Goal: Task Accomplishment & Management: Complete application form

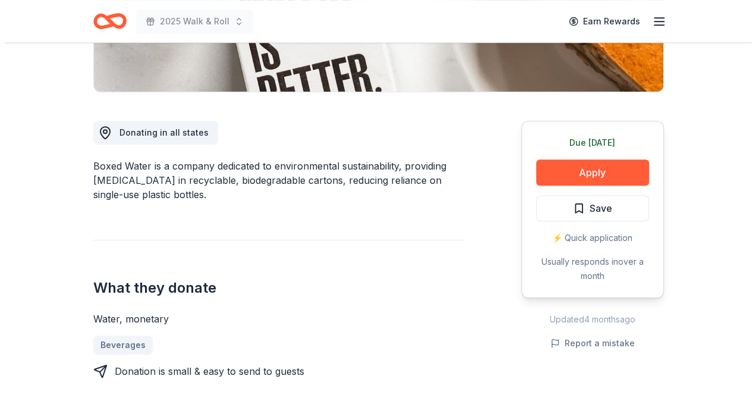
scroll to position [274, 0]
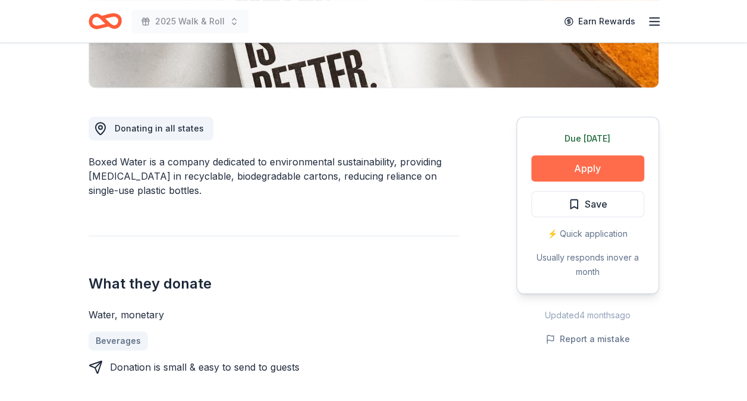
click at [615, 165] on button "Apply" at bounding box center [588, 168] width 113 height 26
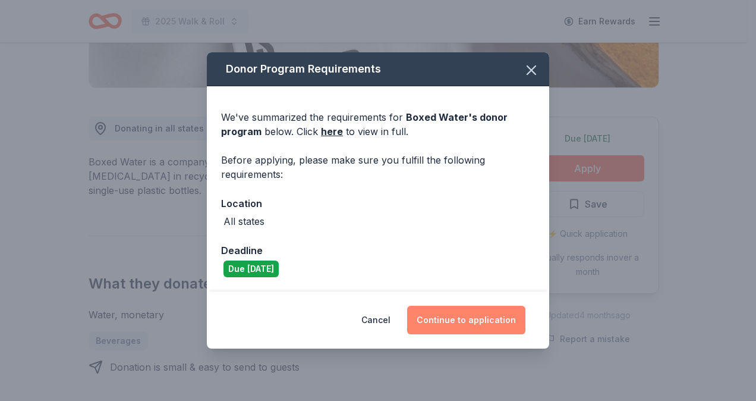
click at [482, 318] on button "Continue to application" at bounding box center [466, 320] width 118 height 29
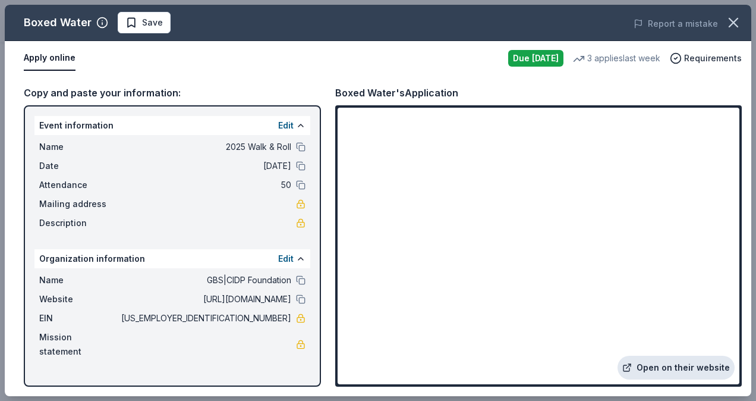
click at [699, 363] on link "Open on their website" at bounding box center [676, 368] width 117 height 24
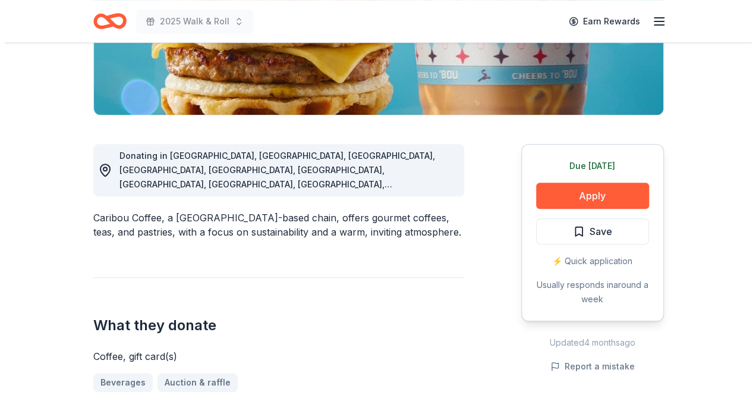
scroll to position [252, 0]
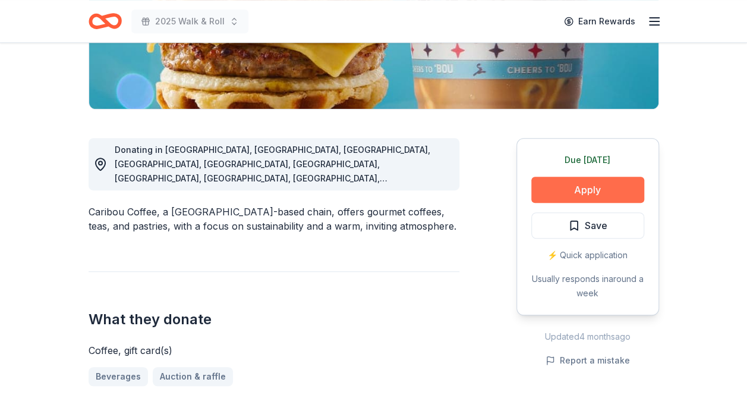
click at [573, 188] on button "Apply" at bounding box center [588, 190] width 113 height 26
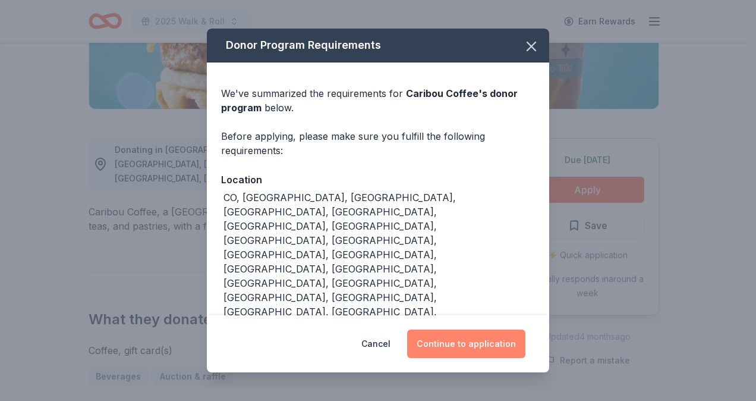
click at [448, 346] on button "Continue to application" at bounding box center [466, 343] width 118 height 29
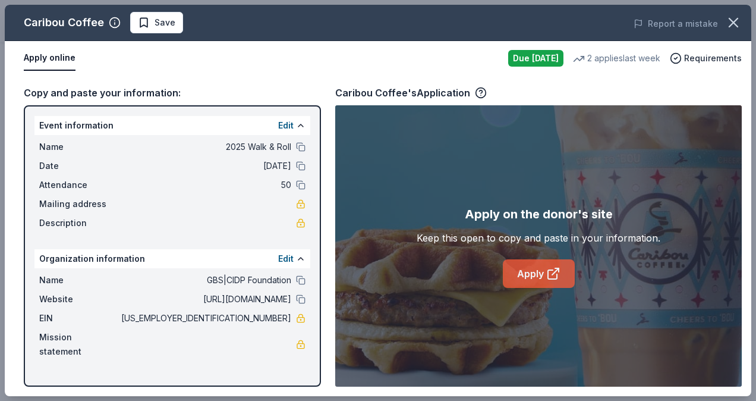
click at [559, 267] on icon at bounding box center [553, 273] width 14 height 14
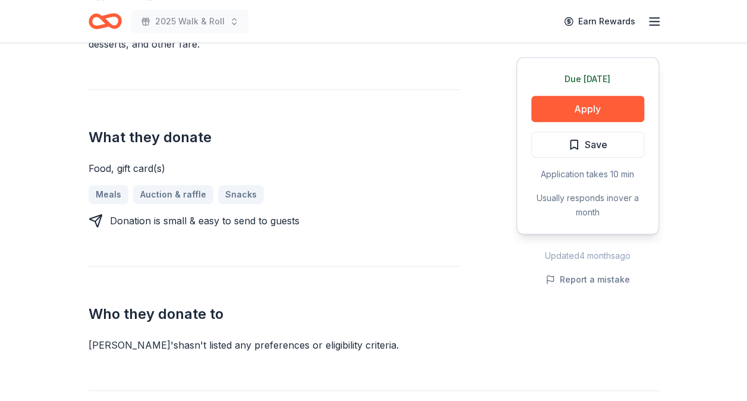
scroll to position [401, 0]
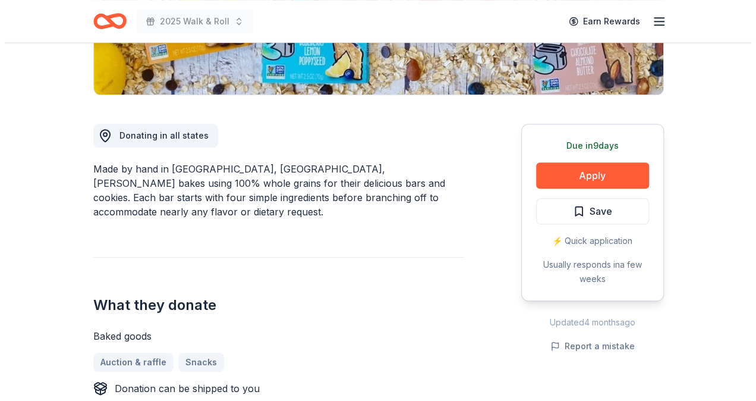
scroll to position [265, 0]
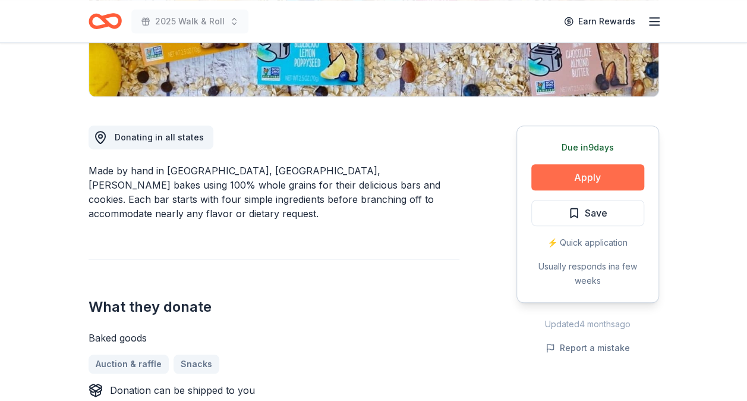
click at [580, 171] on button "Apply" at bounding box center [588, 177] width 113 height 26
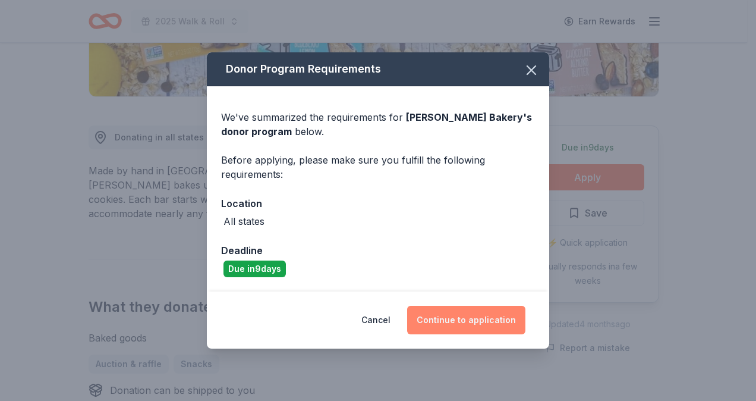
click at [467, 312] on button "Continue to application" at bounding box center [466, 320] width 118 height 29
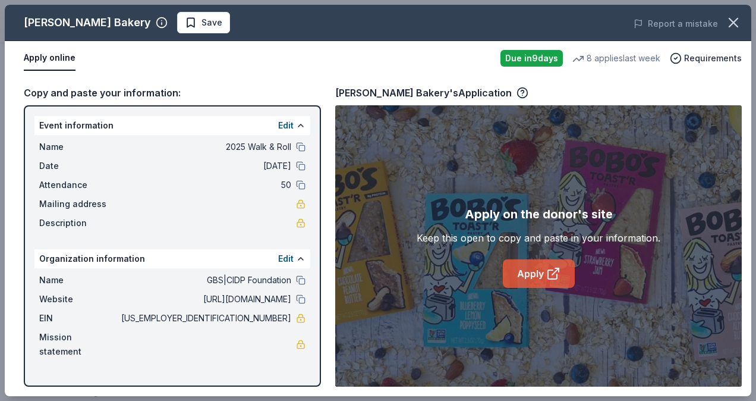
click at [545, 263] on link "Apply" at bounding box center [539, 273] width 72 height 29
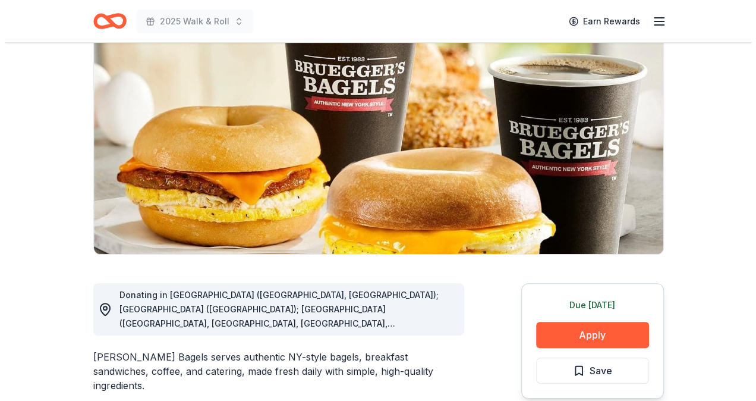
scroll to position [108, 0]
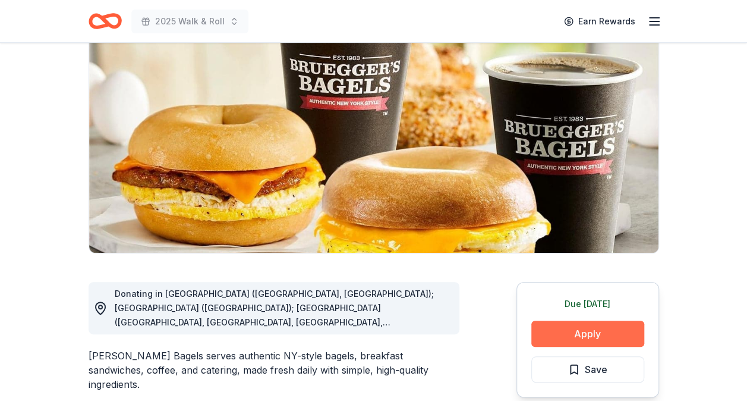
click at [593, 330] on button "Apply" at bounding box center [588, 333] width 113 height 26
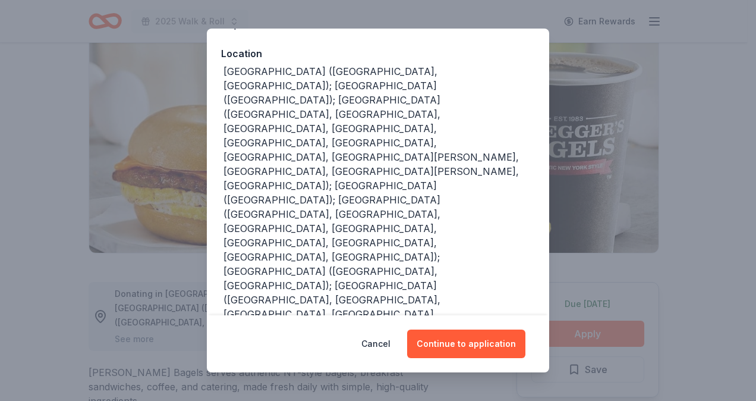
scroll to position [128, 0]
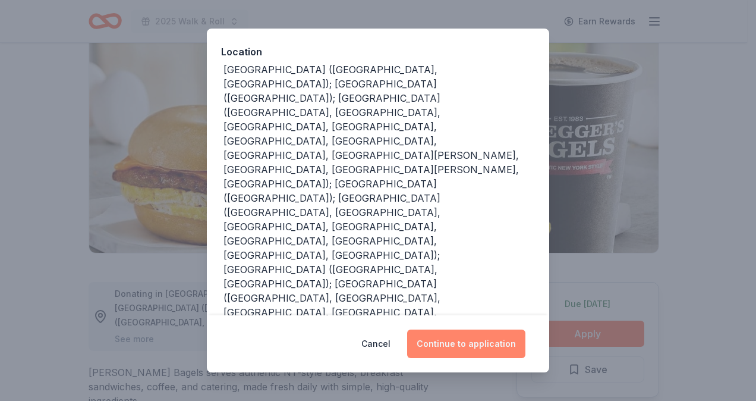
click at [488, 341] on button "Continue to application" at bounding box center [466, 343] width 118 height 29
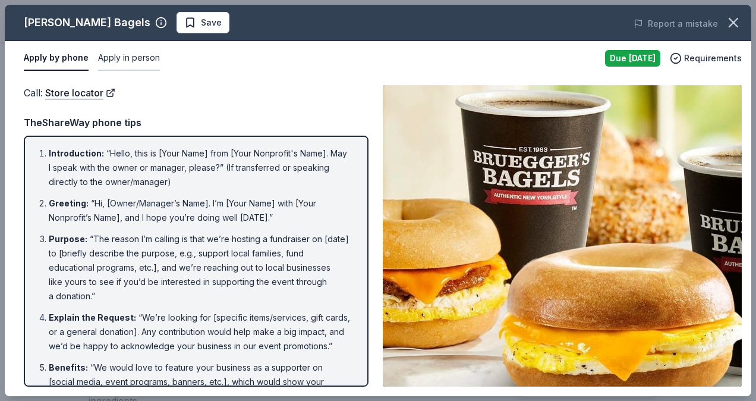
click at [114, 56] on button "Apply in person" at bounding box center [129, 58] width 62 height 25
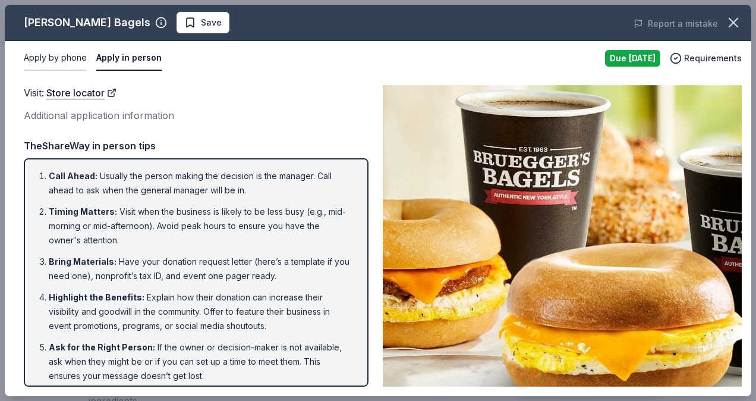
click at [43, 50] on button "Apply by phone" at bounding box center [55, 58] width 63 height 25
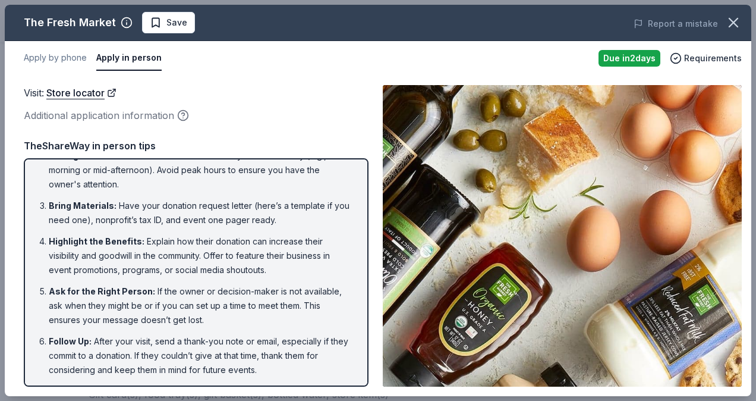
scroll to position [57, 0]
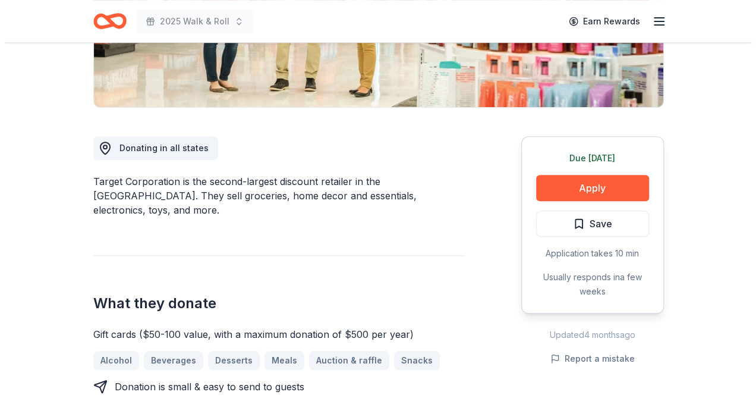
scroll to position [257, 0]
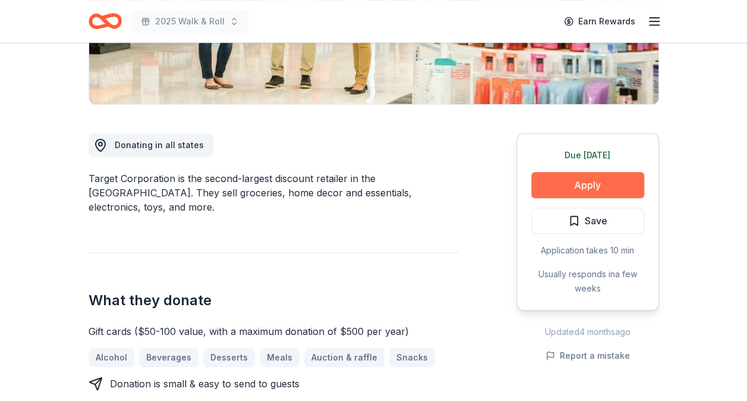
click at [601, 178] on button "Apply" at bounding box center [588, 185] width 113 height 26
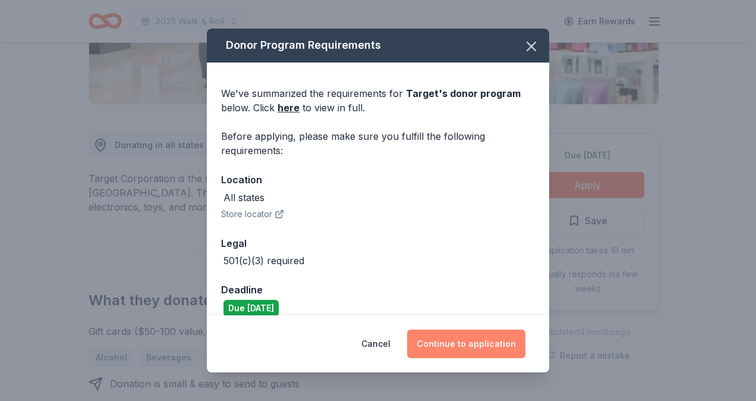
click at [466, 343] on button "Continue to application" at bounding box center [466, 343] width 118 height 29
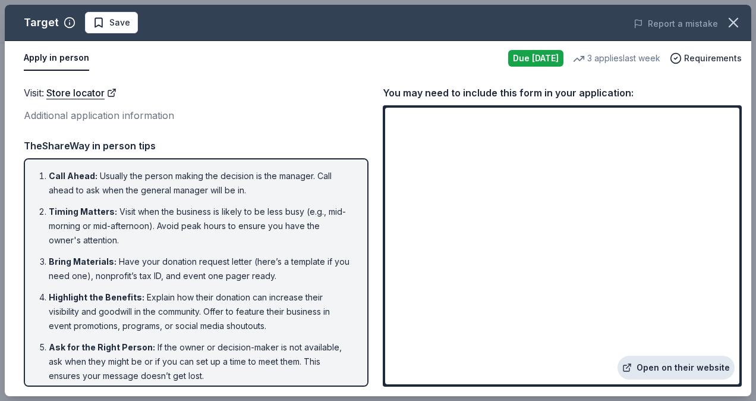
click at [697, 369] on link "Open on their website" at bounding box center [676, 368] width 117 height 24
